Goal: Task Accomplishment & Management: Use online tool/utility

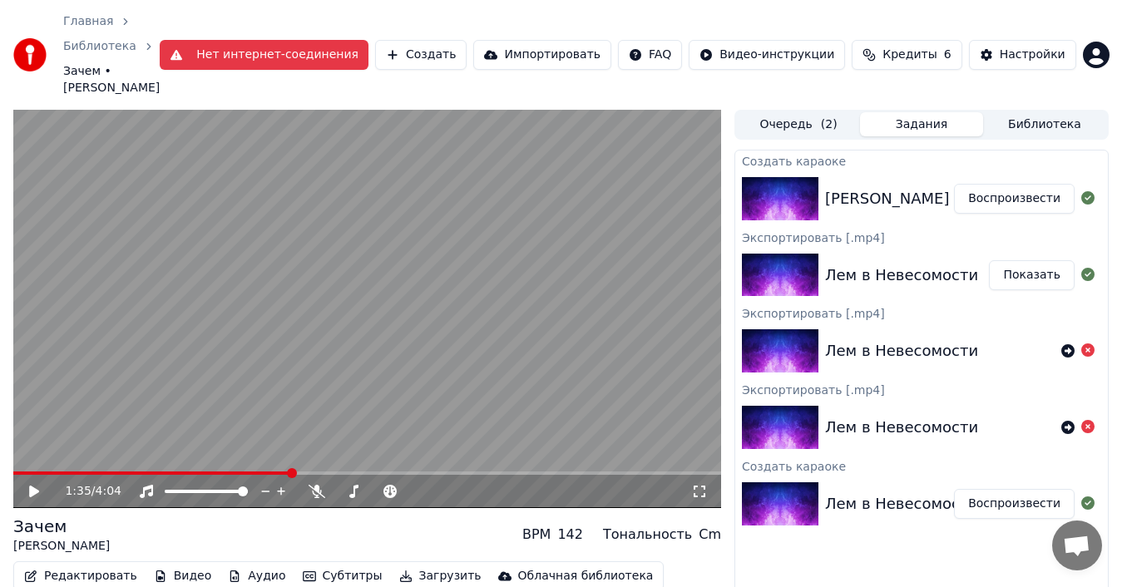
click at [879, 200] on div "[PERSON_NAME] зачем" at bounding box center [912, 198] width 175 height 23
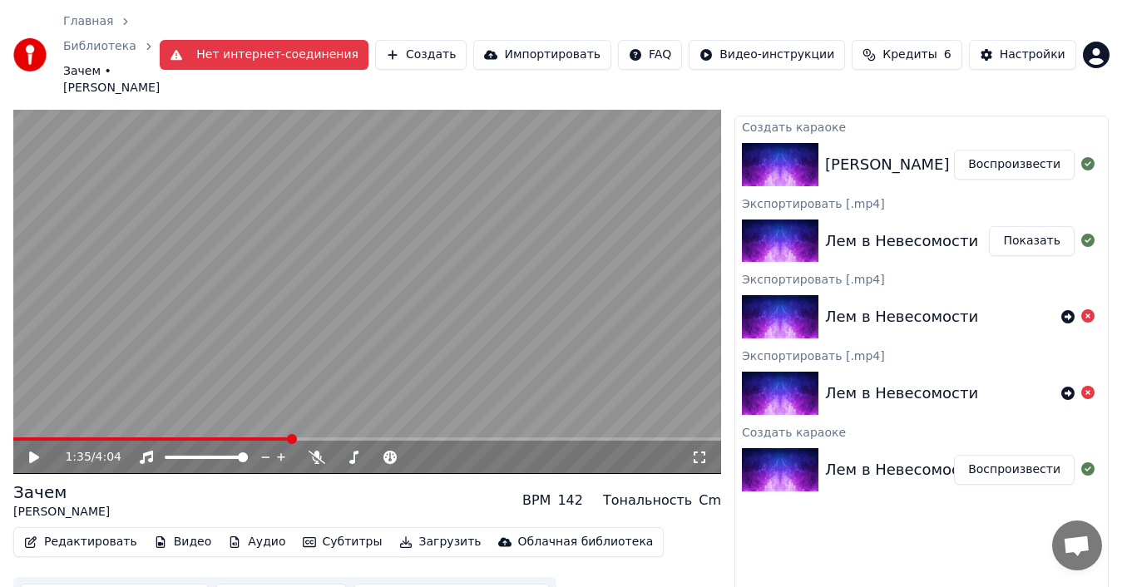
scroll to position [67, 0]
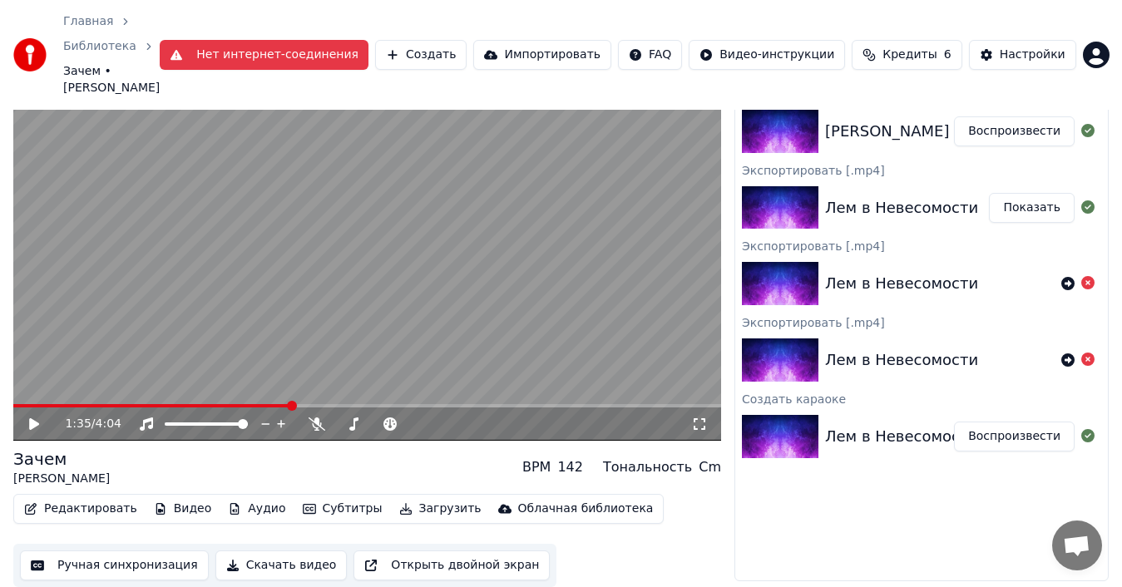
click at [288, 566] on button "Скачать видео" at bounding box center [281, 566] width 132 height 30
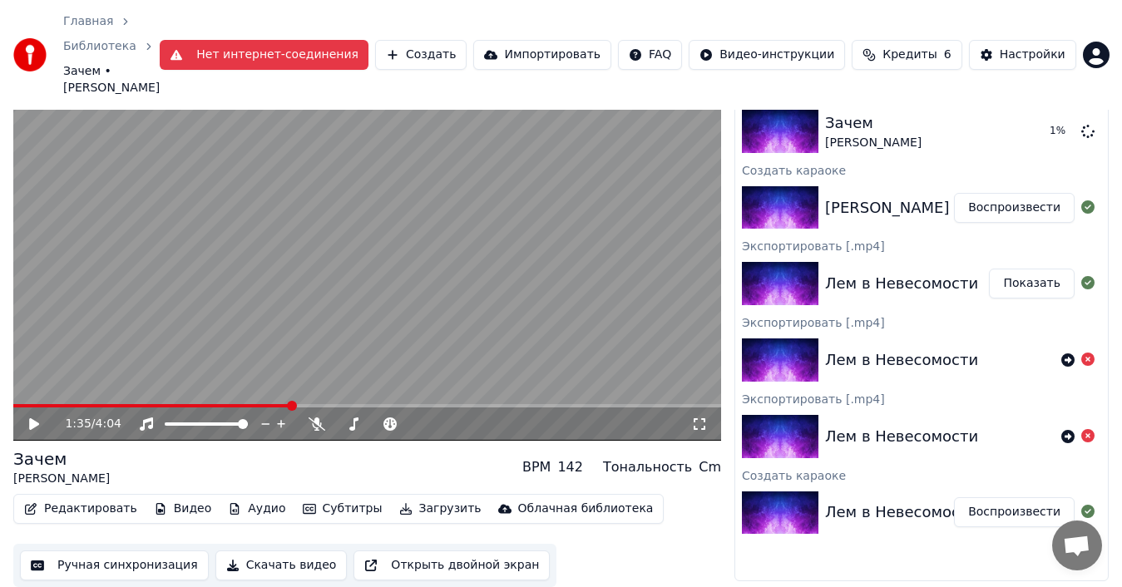
click at [27, 433] on div "1:35 / 4:04" at bounding box center [367, 424] width 708 height 33
click at [30, 425] on icon at bounding box center [34, 424] width 10 height 12
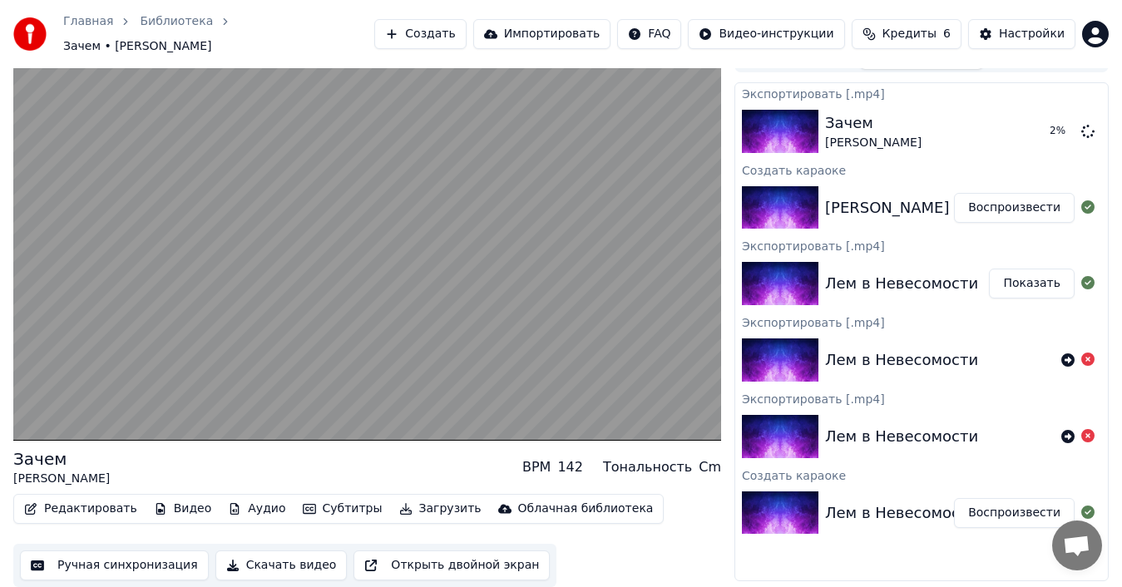
scroll to position [17, 0]
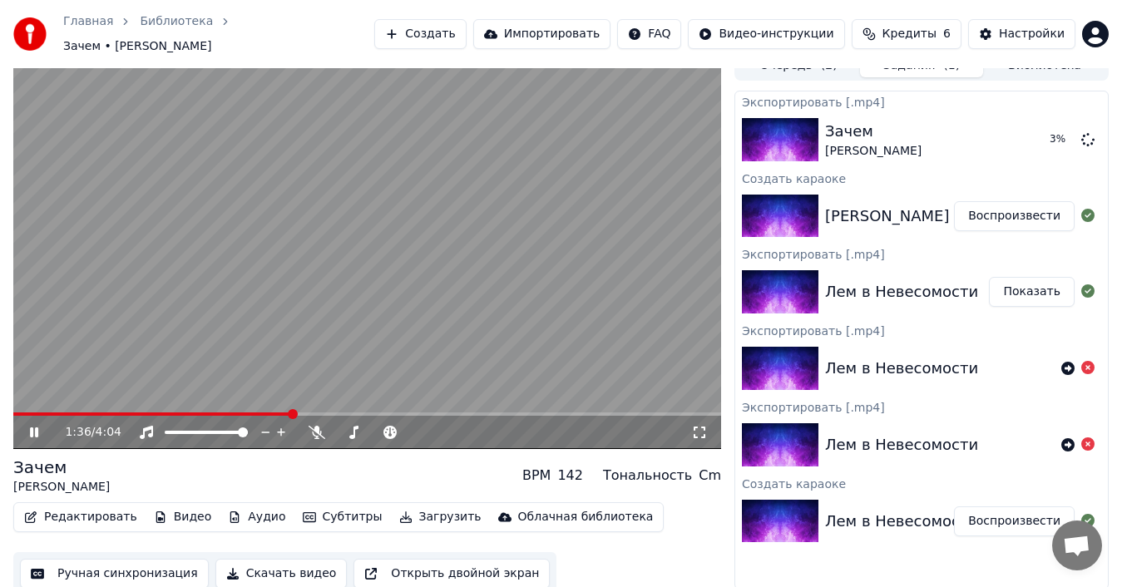
click at [33, 428] on icon at bounding box center [34, 433] width 8 height 10
click at [1050, 279] on button "Показать" at bounding box center [1032, 292] width 86 height 30
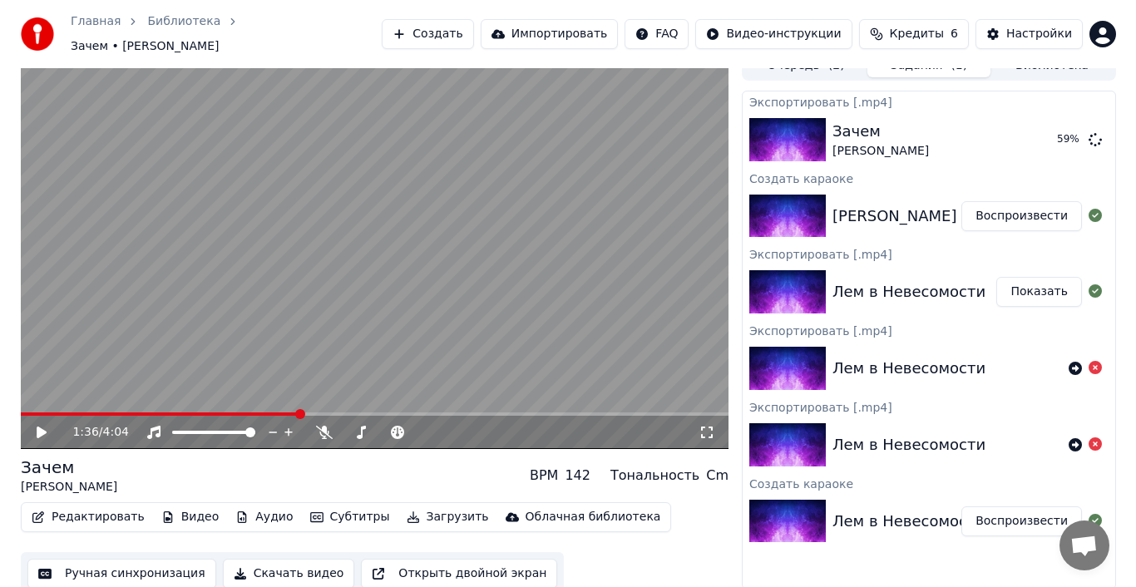
scroll to position [0, 0]
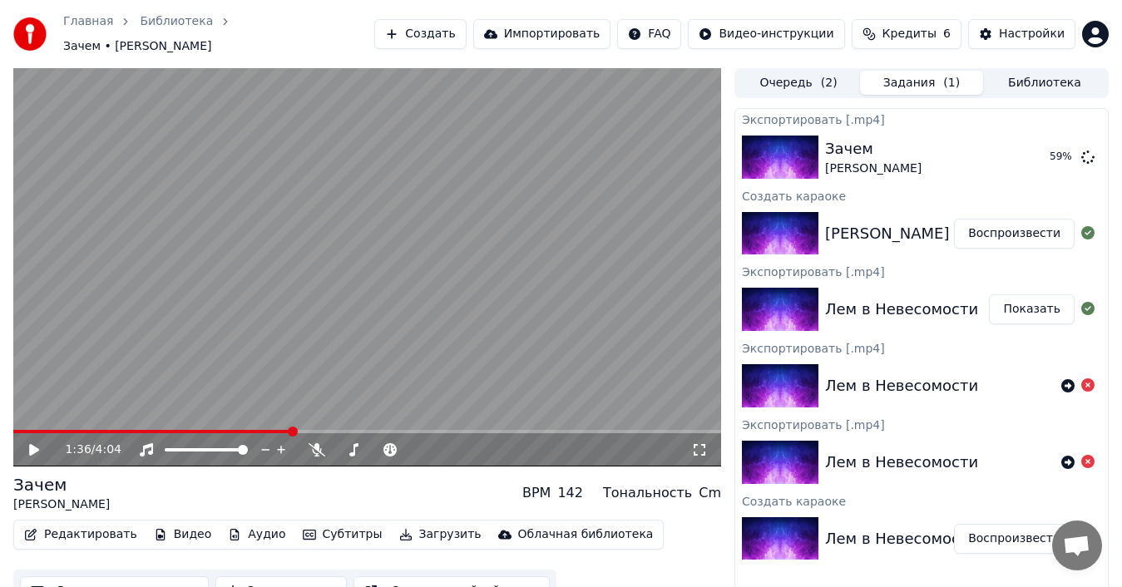
click at [394, 25] on button "Создать" at bounding box center [419, 34] width 91 height 30
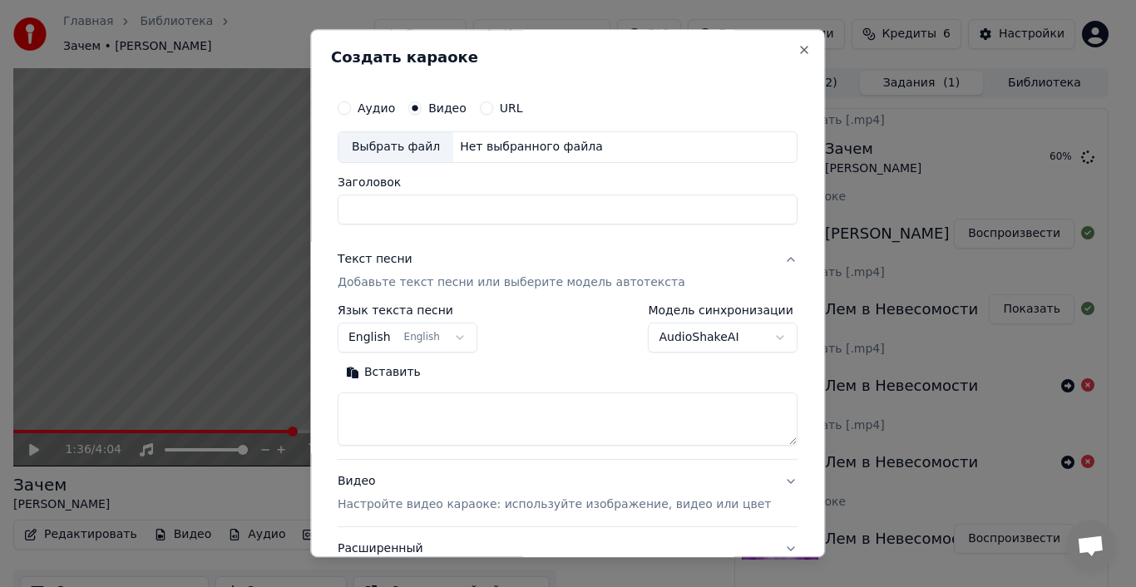
click at [351, 114] on button "Аудио" at bounding box center [344, 107] width 13 height 13
click at [502, 145] on div "Нет выбранного файла" at bounding box center [531, 147] width 156 height 17
drag, startPoint x: 400, startPoint y: 206, endPoint x: 321, endPoint y: 207, distance: 79.0
click at [321, 207] on body "Главная Библиотека Зачем • [PERSON_NAME] Создать Импортировать FAQ Видео-инстру…" at bounding box center [561, 293] width 1122 height 587
type input "**********"
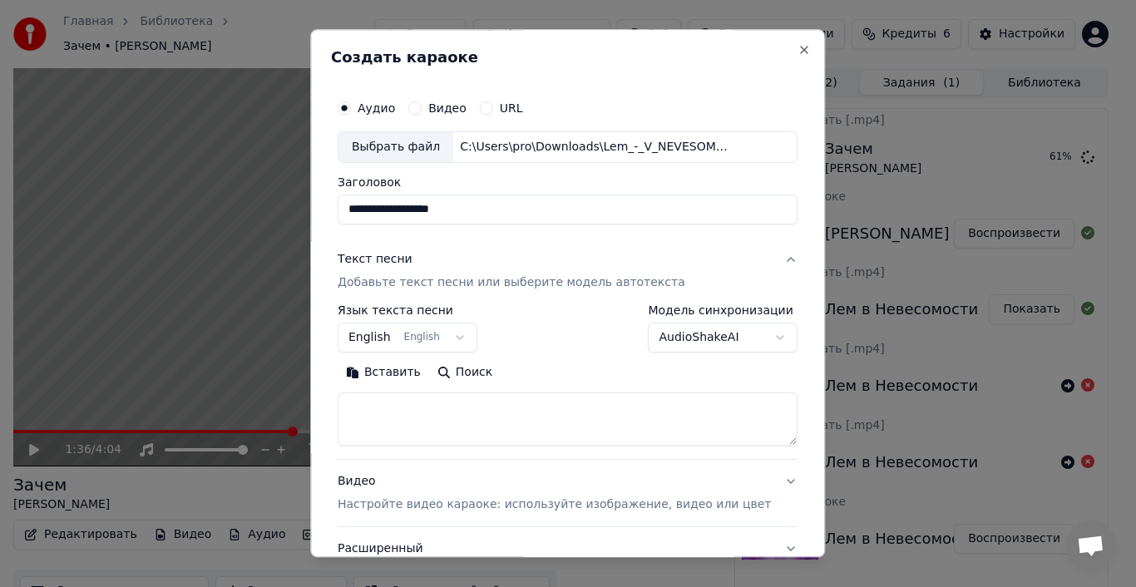
click at [471, 341] on button "English English" at bounding box center [408, 338] width 140 height 30
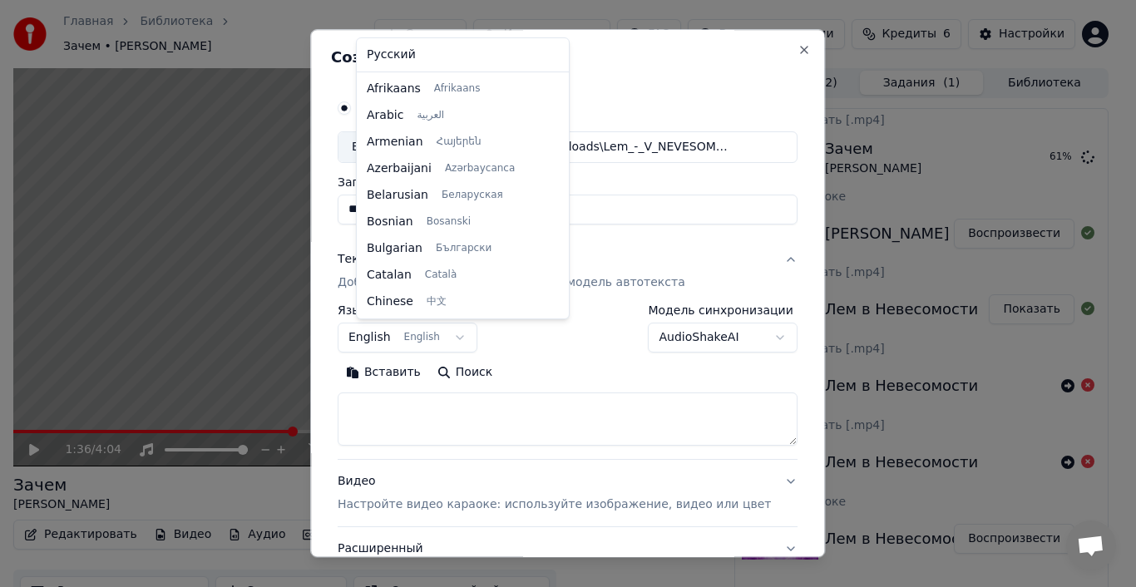
scroll to position [133, 0]
select select "**"
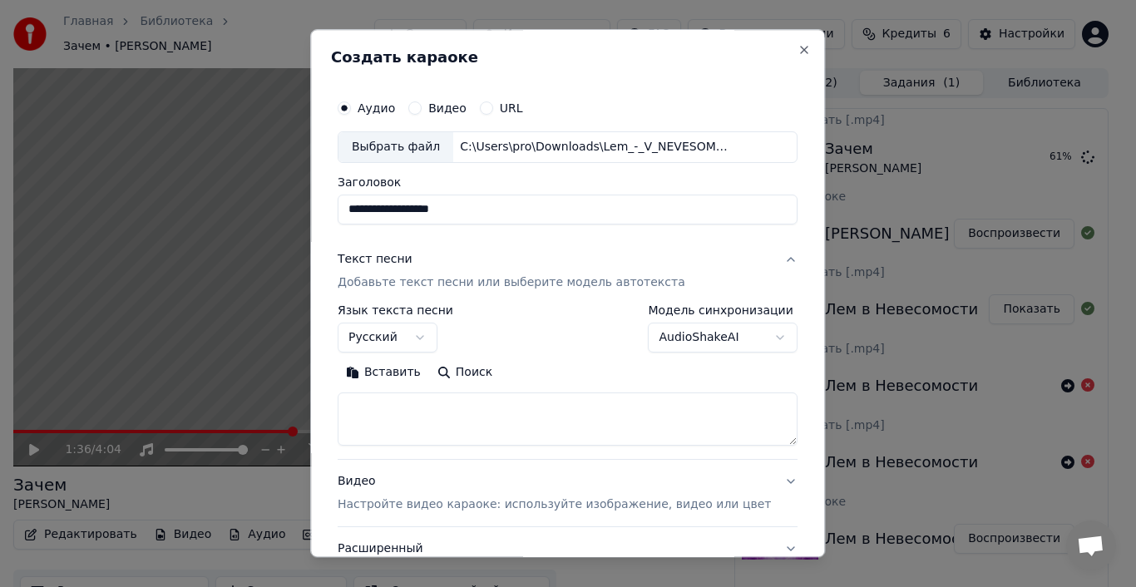
click at [393, 408] on textarea at bounding box center [568, 419] width 460 height 53
click at [407, 374] on button "Вставить" at bounding box center [383, 372] width 91 height 27
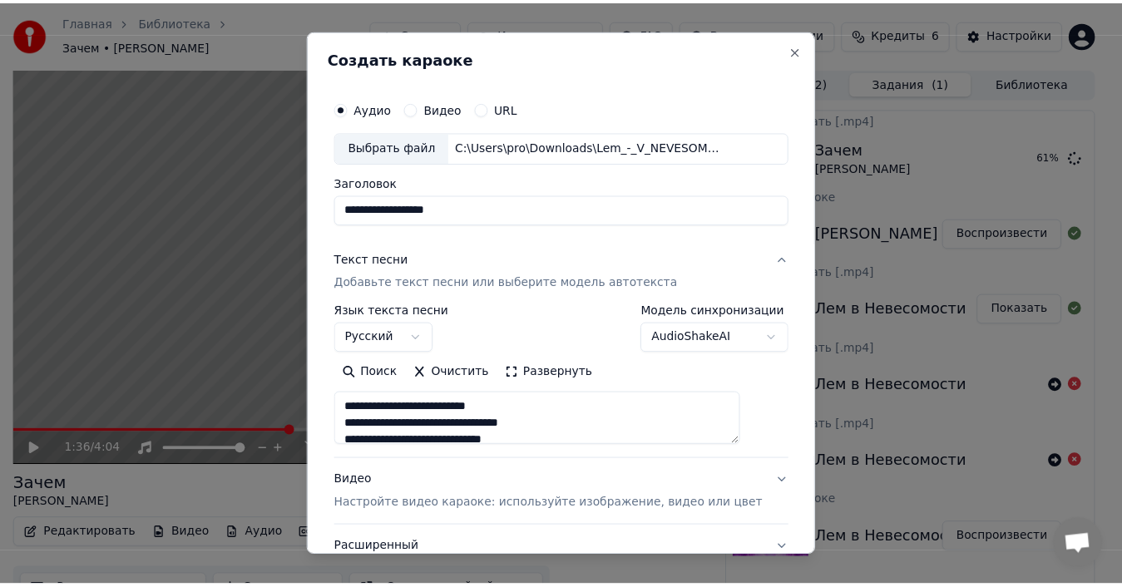
scroll to position [131, 0]
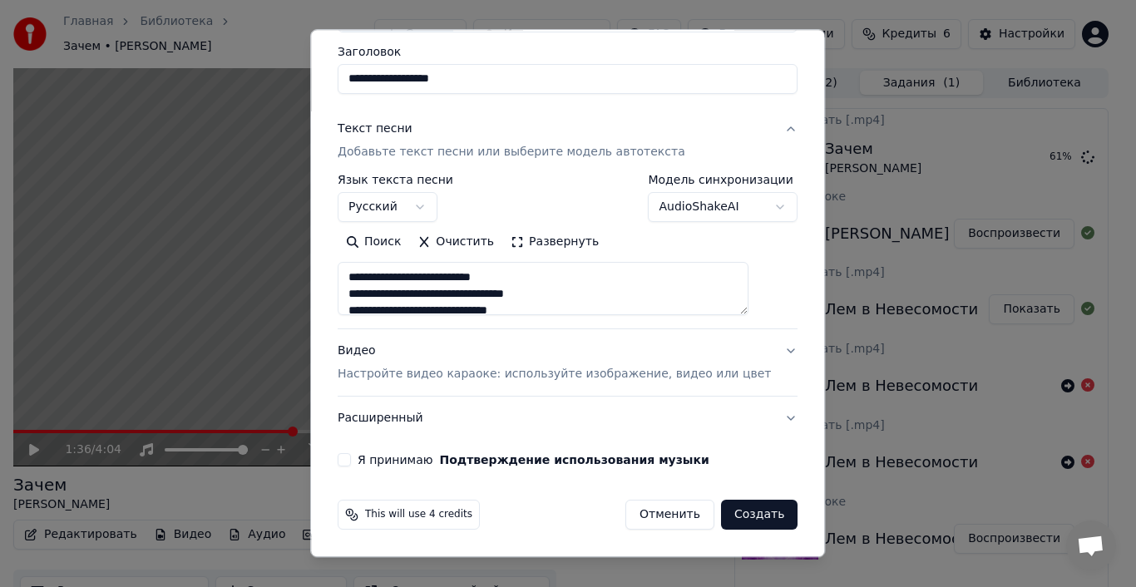
click at [351, 461] on button "Я принимаю Подтверждение использования музыки" at bounding box center [344, 459] width 13 height 13
click at [735, 517] on button "Создать" at bounding box center [759, 515] width 77 height 30
type textarea "**********"
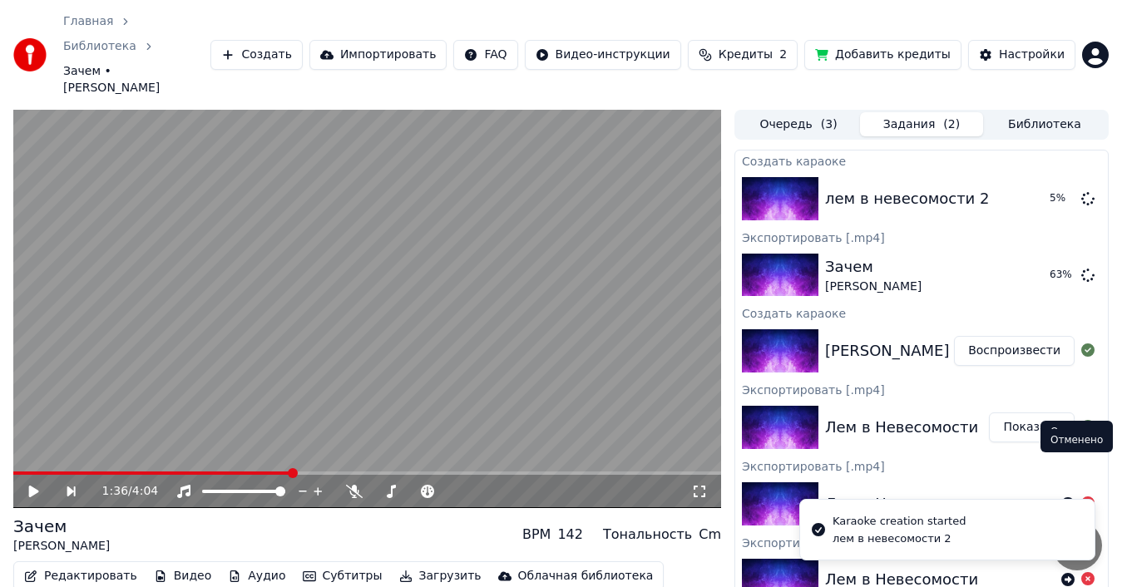
click at [1081, 497] on icon at bounding box center [1087, 503] width 13 height 13
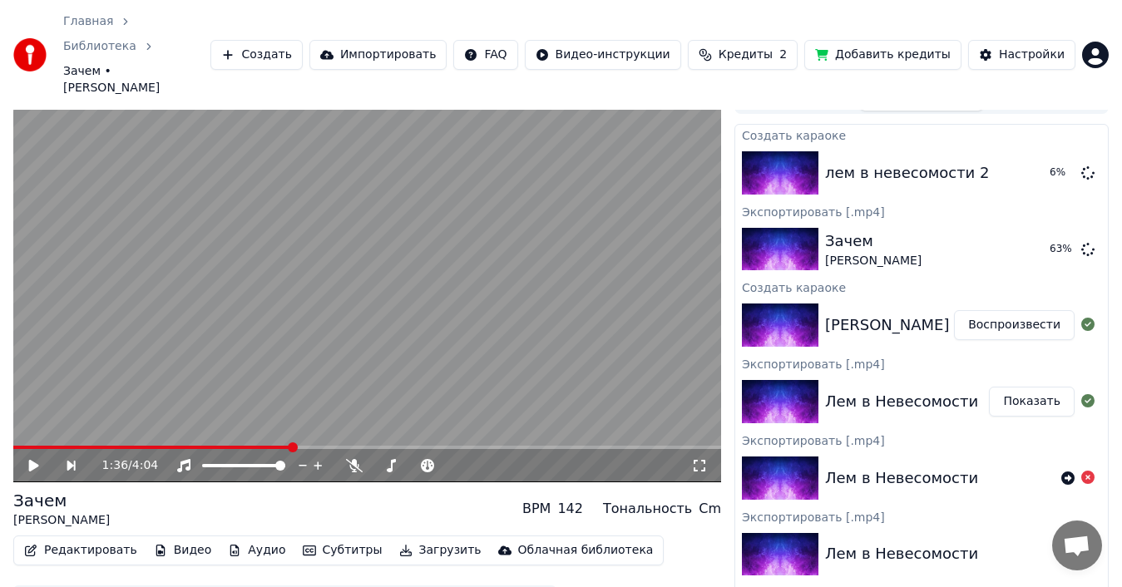
scroll to position [0, 0]
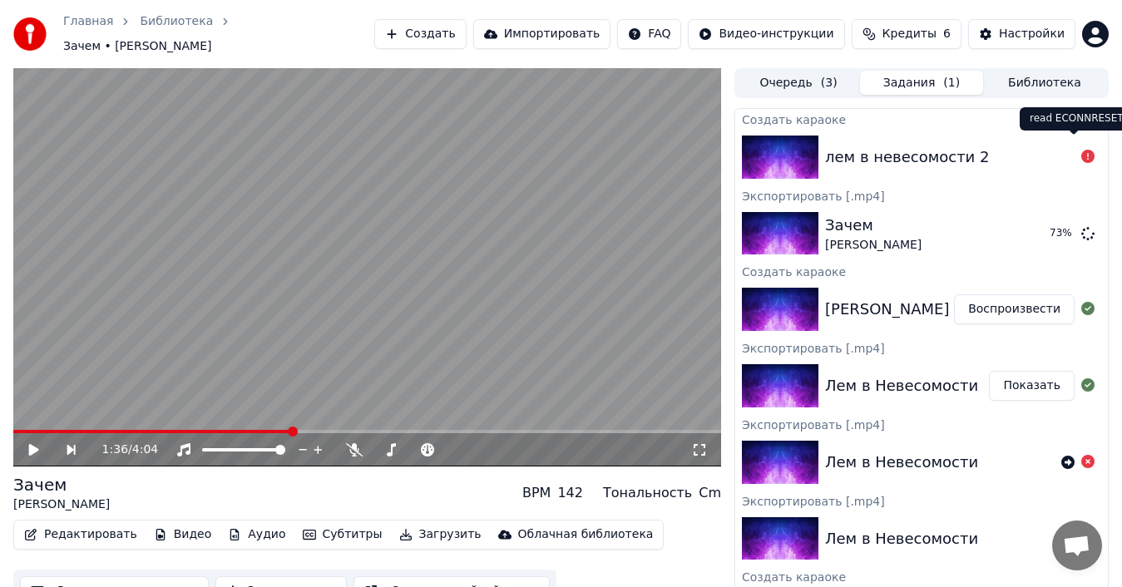
click at [1081, 150] on icon at bounding box center [1087, 156] width 13 height 13
click at [872, 146] on div "лем в невесомости 2" at bounding box center [907, 157] width 165 height 23
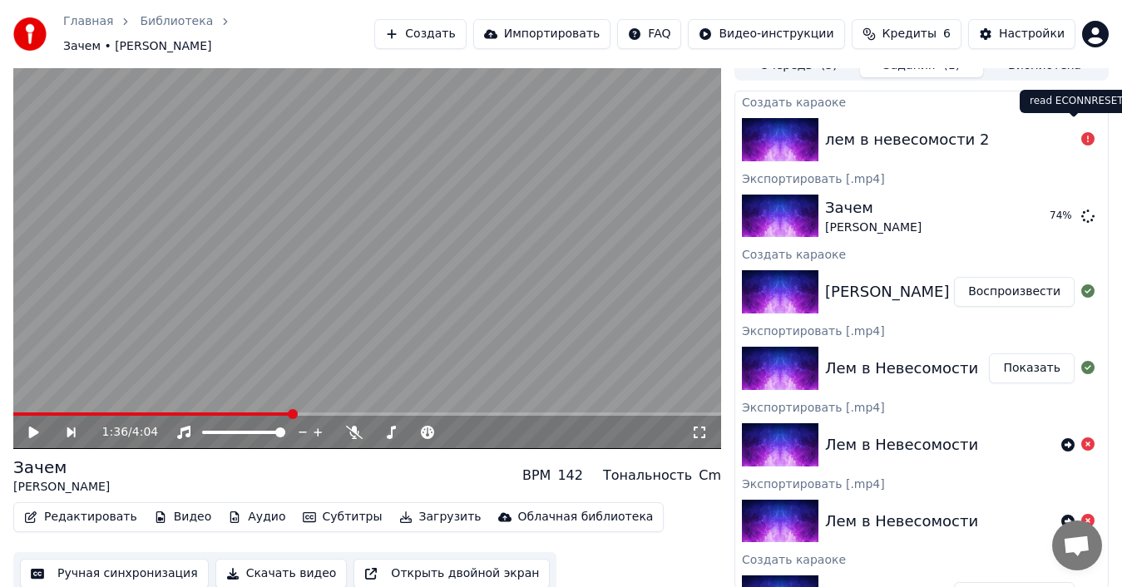
click at [1081, 132] on icon at bounding box center [1087, 138] width 13 height 13
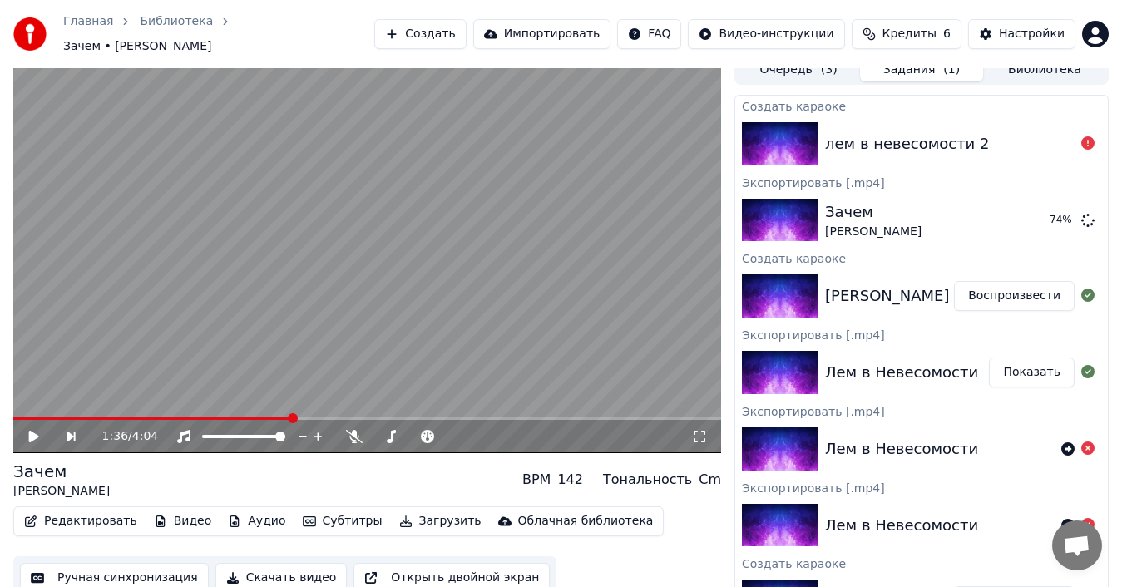
scroll to position [0, 0]
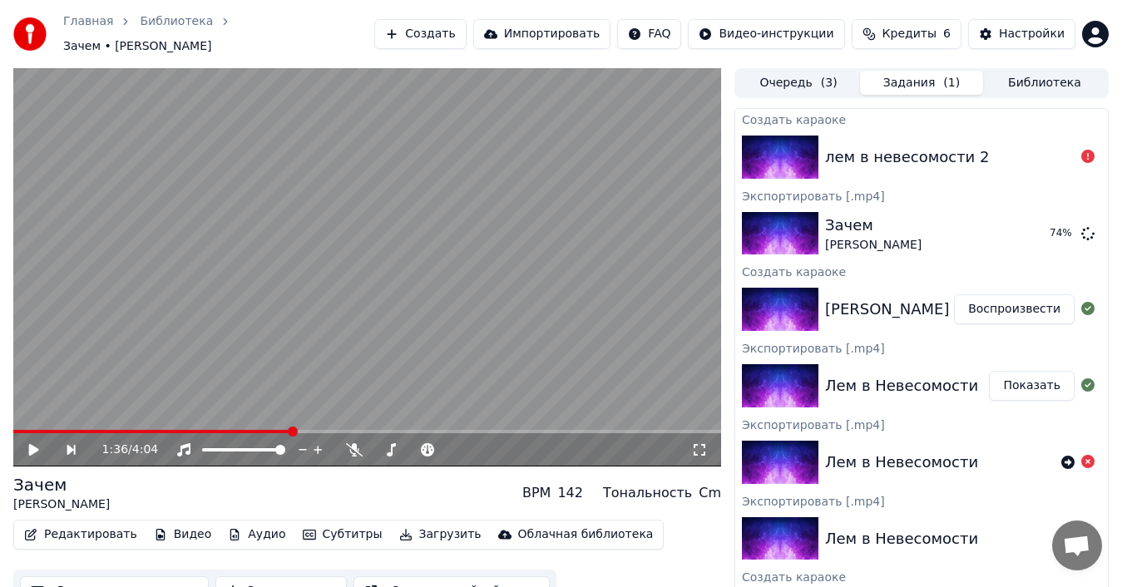
click at [903, 77] on button "Задания ( 1 )" at bounding box center [921, 83] width 123 height 24
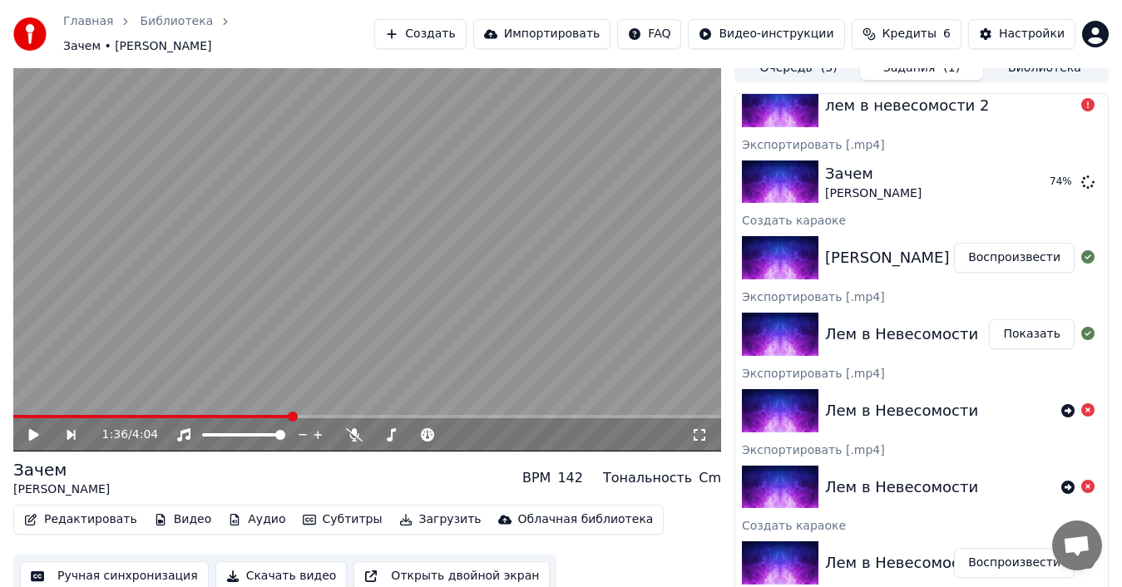
scroll to position [17, 0]
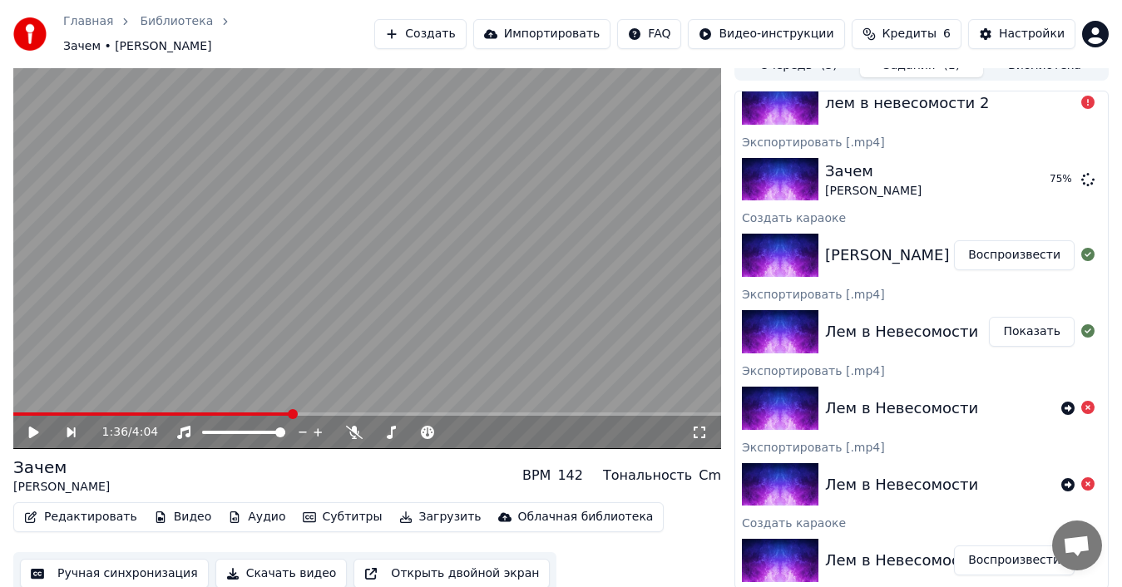
click at [854, 102] on div "лем в невесомости 2" at bounding box center [907, 102] width 165 height 23
click at [814, 90] on img at bounding box center [780, 103] width 77 height 43
click at [1081, 96] on icon at bounding box center [1087, 102] width 13 height 13
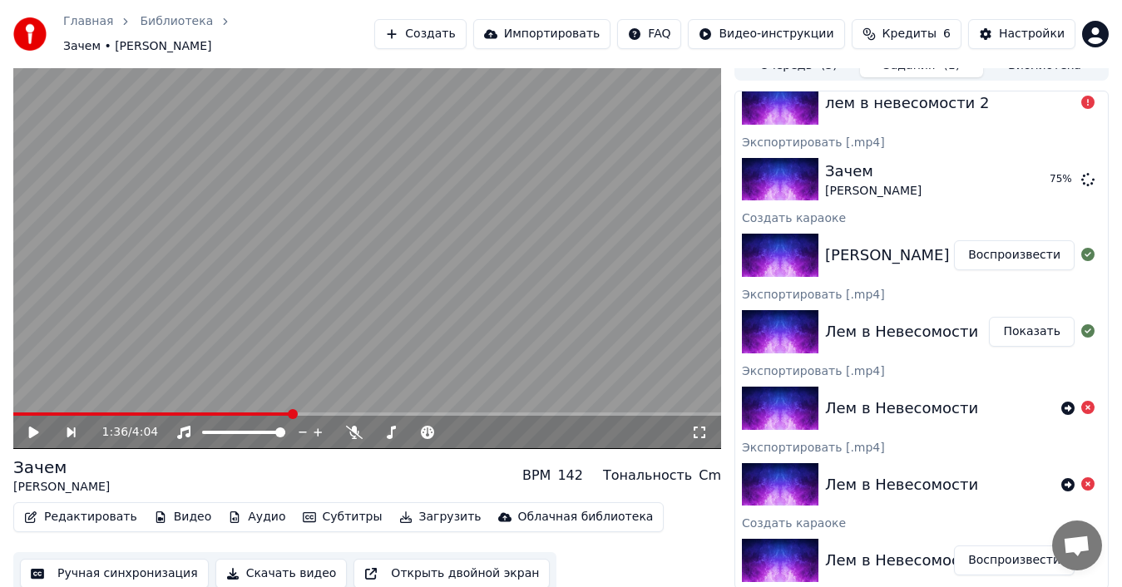
click at [1081, 96] on icon at bounding box center [1087, 102] width 13 height 13
